Goal: Find specific page/section: Find specific page/section

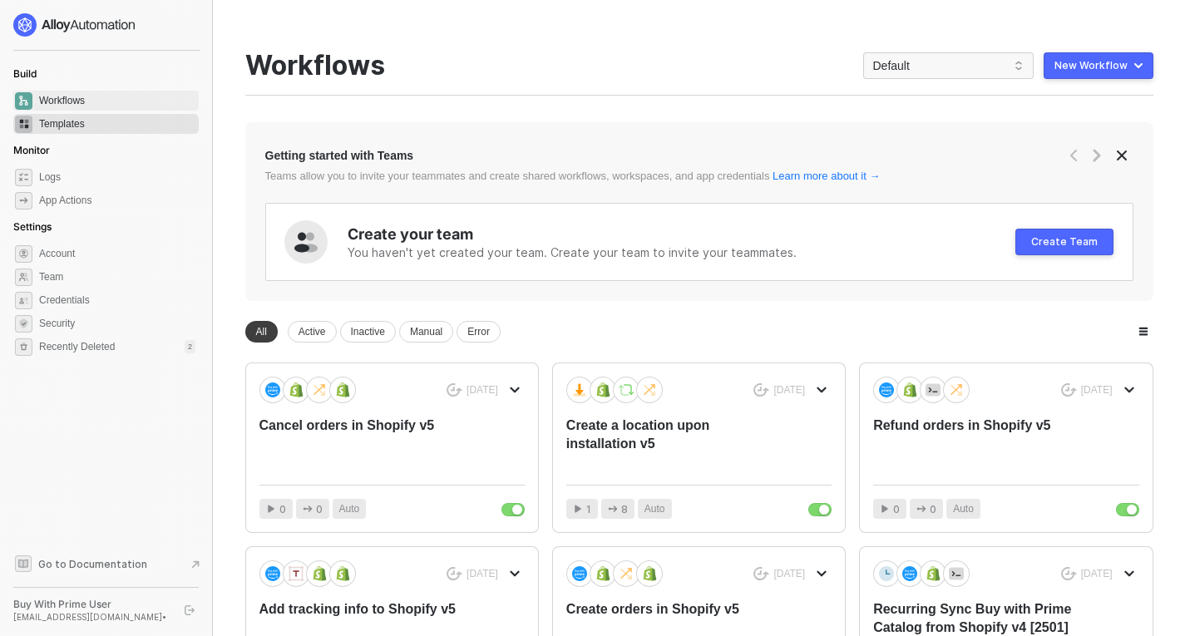
click at [87, 124] on span "Templates" at bounding box center [117, 124] width 156 height 20
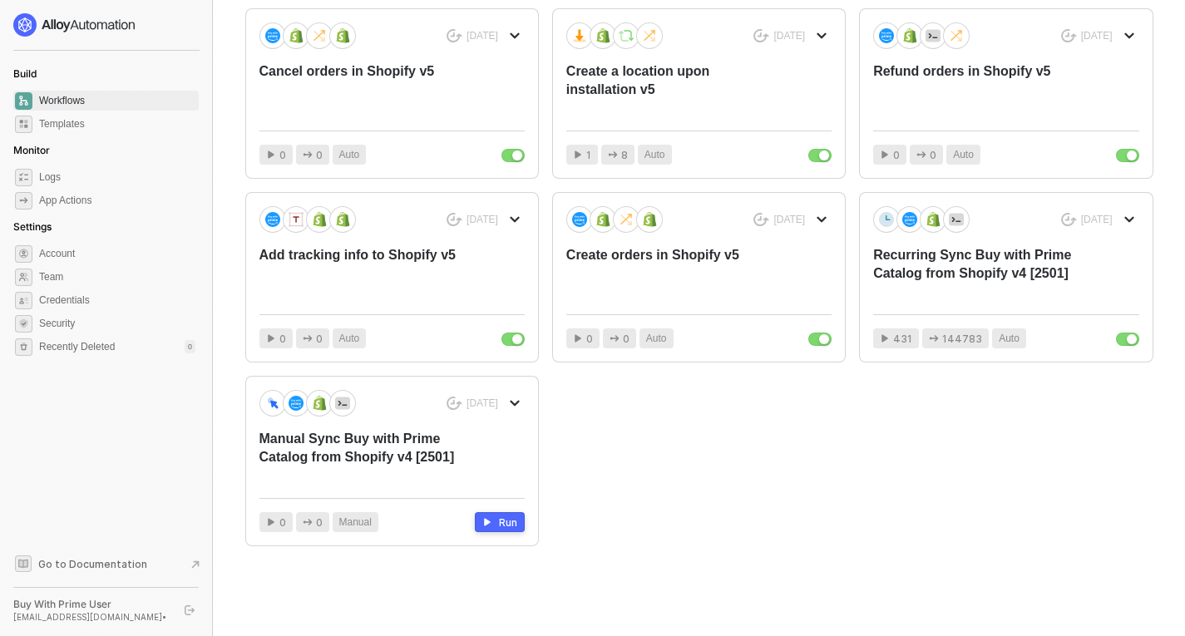
scroll to position [188, 0]
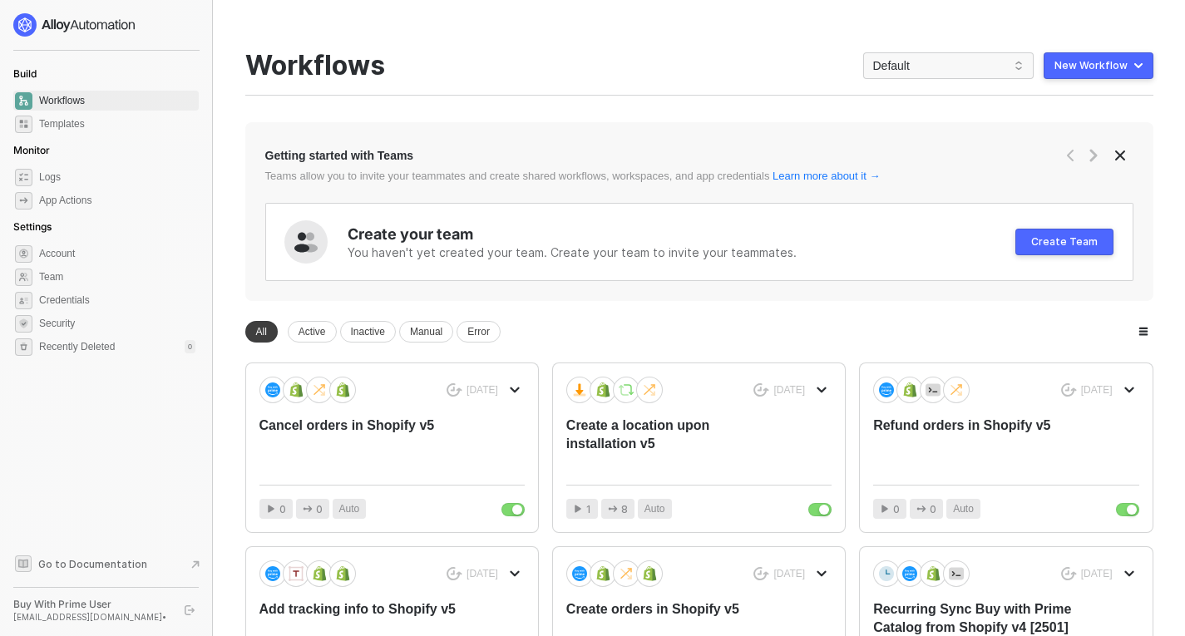
click at [850, 555] on div "1 day ago Cancel orders in Shopify v5 0 0 Auto 1 day ago Create a location upon…" at bounding box center [699, 632] width 908 height 538
